Goal: Information Seeking & Learning: Learn about a topic

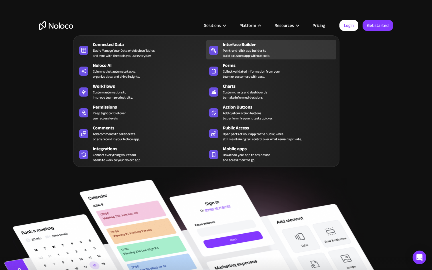
click at [247, 48] on div "Point-and-click app builder to build a custom app without code." at bounding box center [246, 53] width 47 height 10
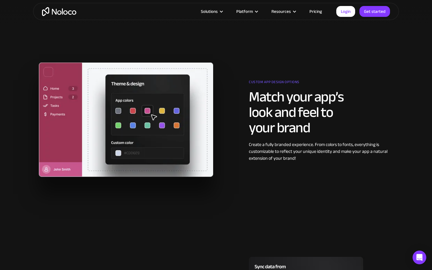
scroll to position [484, 0]
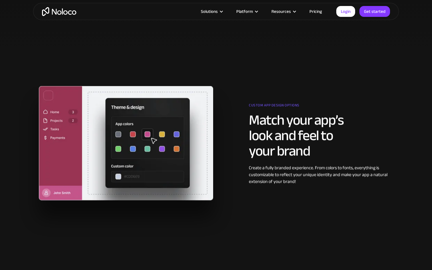
scroll to position [484, 0]
